Goal: Find specific page/section: Find specific page/section

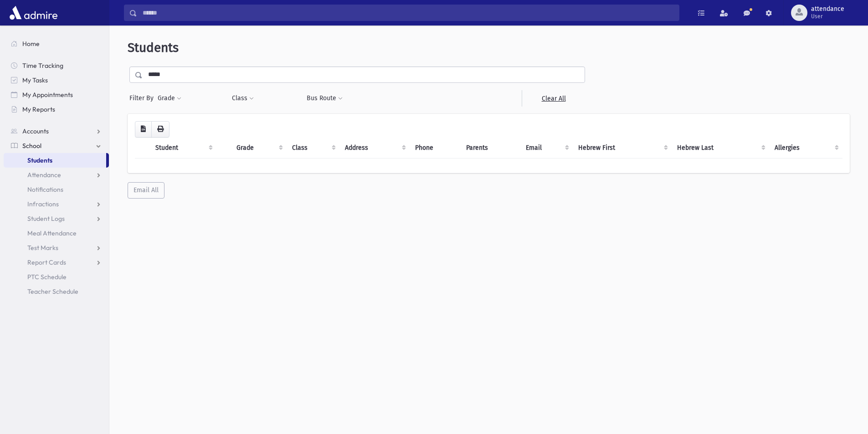
click at [67, 155] on link "Students" at bounding box center [55, 160] width 103 height 15
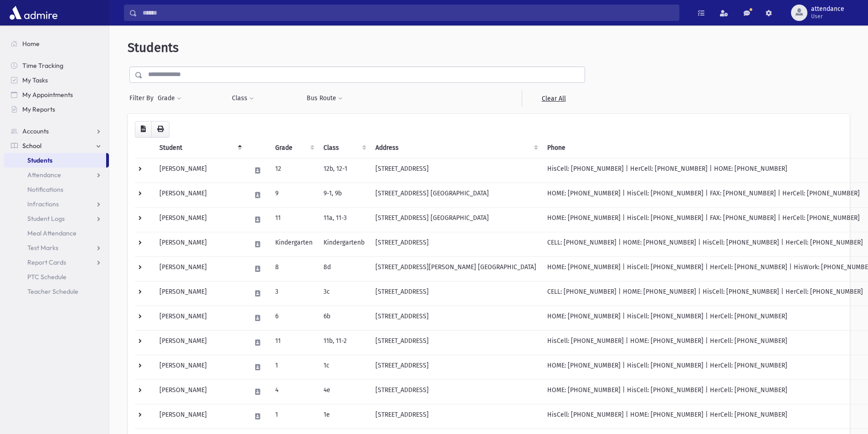
click at [58, 158] on link "Students" at bounding box center [55, 160] width 103 height 15
